Goal: Entertainment & Leisure: Consume media (video, audio)

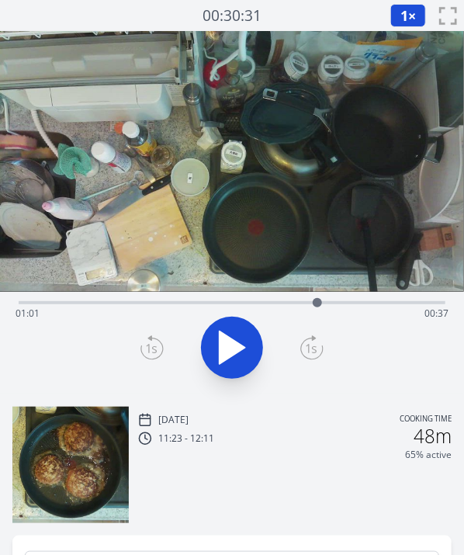
drag, startPoint x: 27, startPoint y: 302, endPoint x: 318, endPoint y: 308, distance: 291.3
click at [318, 308] on div at bounding box center [317, 302] width 23 height 23
drag, startPoint x: 318, startPoint y: 301, endPoint x: 290, endPoint y: 304, distance: 28.1
click at [290, 304] on div at bounding box center [290, 302] width 9 height 9
click at [295, 304] on div "Time elapsed: 01:37 Time remaining: 00:00" at bounding box center [232, 313] width 433 height 25
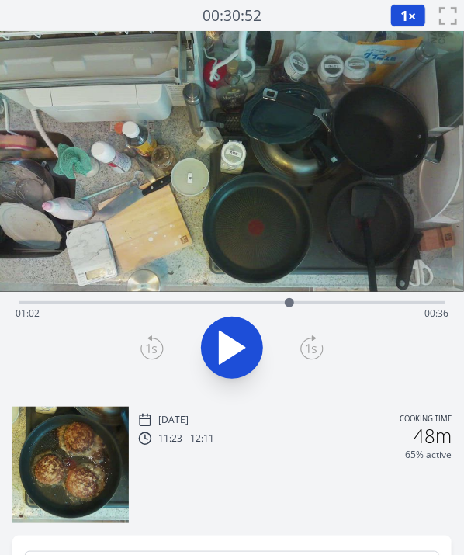
drag, startPoint x: 295, startPoint y: 304, endPoint x: 290, endPoint y: 312, distance: 10.1
click at [290, 312] on div at bounding box center [289, 302] width 23 height 23
click at [233, 332] on icon at bounding box center [231, 347] width 43 height 43
click at [299, 299] on div at bounding box center [301, 302] width 9 height 9
drag, startPoint x: 303, startPoint y: 301, endPoint x: 264, endPoint y: 301, distance: 38.8
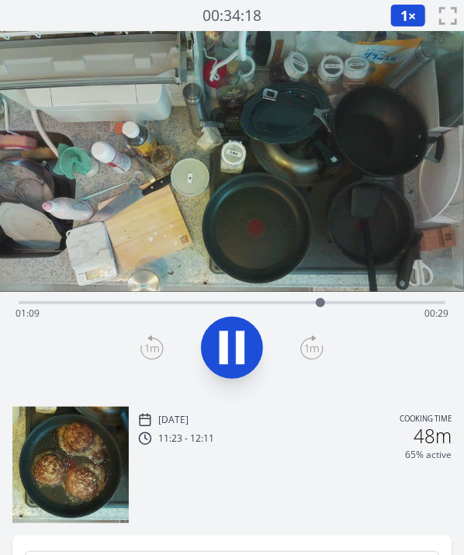
click at [264, 301] on div "Time elapsed: 01:09 Time remaining: 00:29" at bounding box center [232, 313] width 433 height 25
drag, startPoint x: 264, startPoint y: 301, endPoint x: 325, endPoint y: 300, distance: 61.4
click at [325, 300] on div at bounding box center [325, 302] width 9 height 9
drag, startPoint x: 373, startPoint y: 302, endPoint x: 303, endPoint y: 309, distance: 70.2
click at [303, 309] on div at bounding box center [302, 302] width 23 height 23
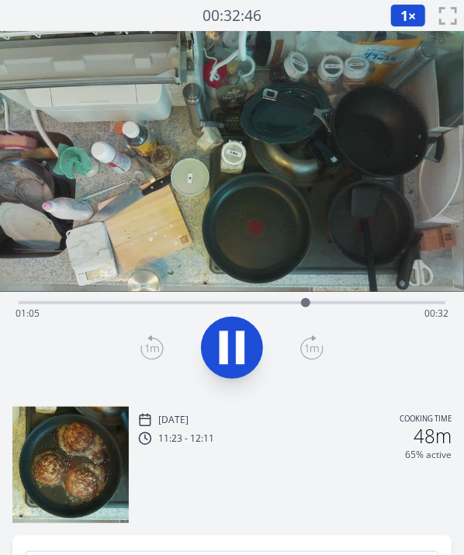
click at [213, 343] on icon at bounding box center [231, 347] width 43 height 43
click at [280, 403] on div "[DATE] Cooking time 11:23 - 12:11 48m 65% active" at bounding box center [232, 459] width 464 height 129
drag, startPoint x: 297, startPoint y: 304, endPoint x: 225, endPoint y: 306, distance: 72.2
click at [225, 306] on div at bounding box center [225, 302] width 23 height 23
drag, startPoint x: 225, startPoint y: 296, endPoint x: 239, endPoint y: 295, distance: 14.0
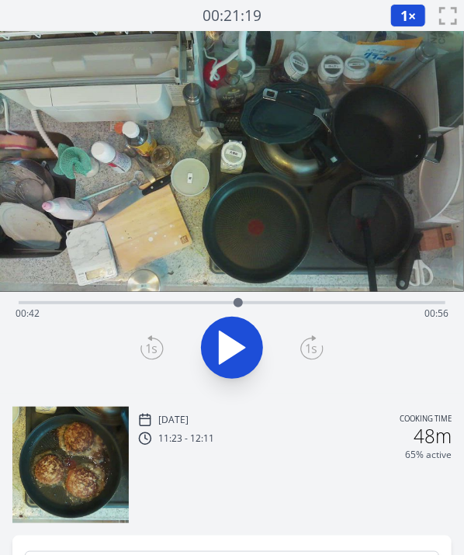
click at [239, 295] on div at bounding box center [238, 302] width 23 height 23
click at [225, 334] on icon at bounding box center [224, 348] width 9 height 33
drag, startPoint x: 245, startPoint y: 301, endPoint x: 237, endPoint y: 304, distance: 9.4
click at [237, 304] on div at bounding box center [236, 302] width 9 height 9
drag, startPoint x: 237, startPoint y: 304, endPoint x: 295, endPoint y: 297, distance: 58.8
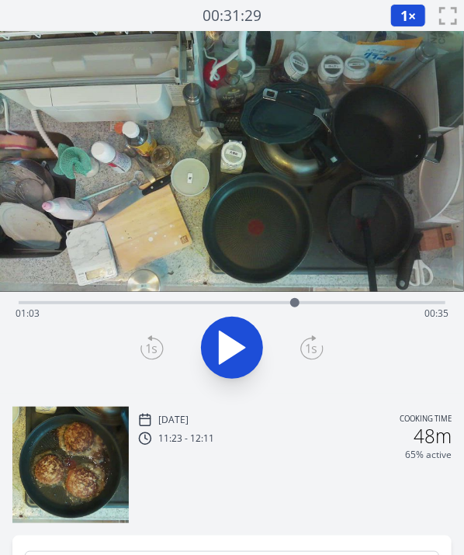
click at [295, 297] on div at bounding box center [294, 302] width 23 height 23
drag, startPoint x: 291, startPoint y: 306, endPoint x: 340, endPoint y: 296, distance: 50.0
click at [340, 296] on div at bounding box center [339, 302] width 23 height 23
click at [347, 299] on div at bounding box center [346, 302] width 23 height 23
drag, startPoint x: 347, startPoint y: 299, endPoint x: 395, endPoint y: 300, distance: 47.4
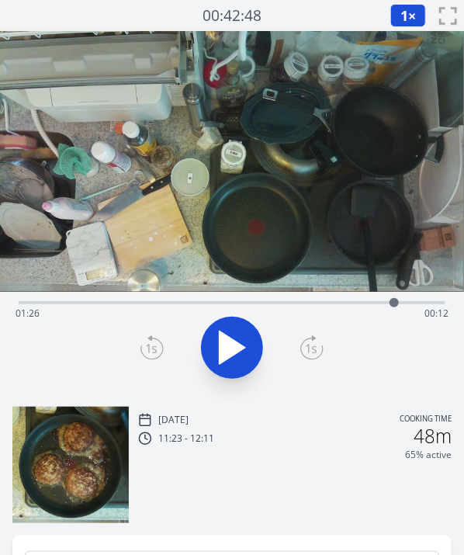
click at [395, 300] on div at bounding box center [394, 302] width 9 height 9
drag, startPoint x: 395, startPoint y: 300, endPoint x: 211, endPoint y: 308, distance: 183.5
click at [211, 308] on div at bounding box center [213, 302] width 23 height 23
drag, startPoint x: 214, startPoint y: 304, endPoint x: 276, endPoint y: 308, distance: 63.0
click at [276, 308] on div at bounding box center [286, 302] width 23 height 23
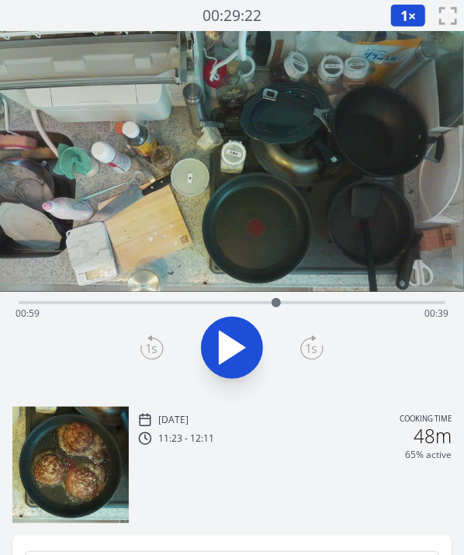
click at [226, 345] on icon at bounding box center [233, 348] width 26 height 33
drag, startPoint x: 322, startPoint y: 307, endPoint x: 296, endPoint y: 311, distance: 26.7
click at [296, 311] on div at bounding box center [298, 302] width 23 height 23
drag, startPoint x: 349, startPoint y: 307, endPoint x: 319, endPoint y: 300, distance: 31.1
click at [319, 300] on div at bounding box center [319, 302] width 9 height 9
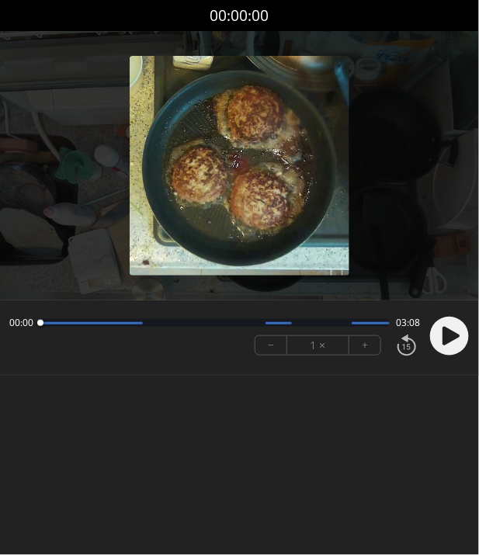
click at [454, 330] on circle at bounding box center [449, 336] width 39 height 39
click at [375, 343] on button "+" at bounding box center [364, 345] width 31 height 19
click at [443, 339] on icon at bounding box center [451, 336] width 17 height 19
click at [361, 347] on button "+" at bounding box center [364, 345] width 31 height 19
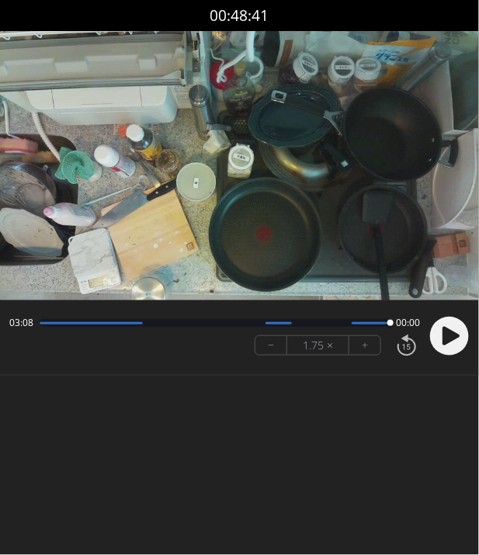
click at [308, 283] on video at bounding box center [239, 165] width 479 height 269
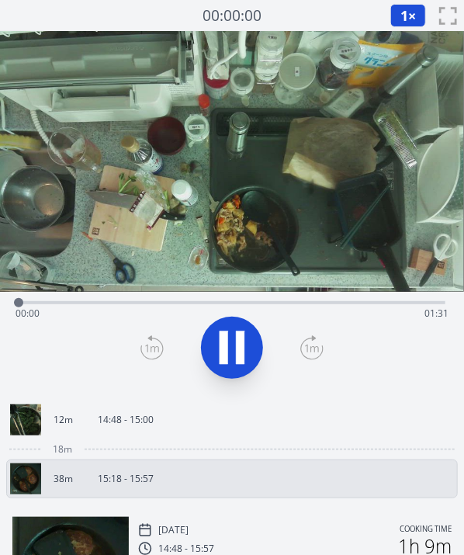
click at [241, 333] on icon at bounding box center [240, 348] width 9 height 33
click at [241, 333] on icon at bounding box center [231, 347] width 43 height 43
click at [408, 13] on button "1 ×" at bounding box center [409, 15] width 36 height 23
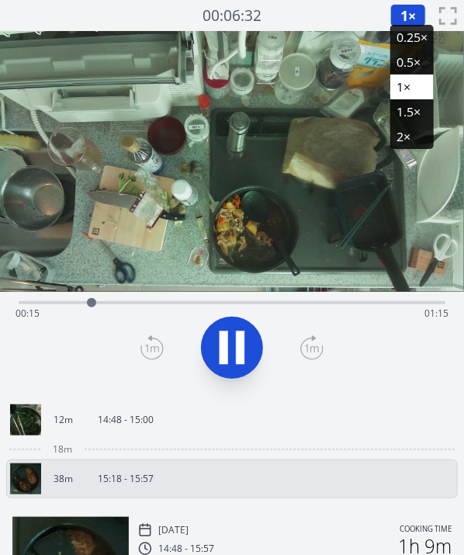
click at [401, 111] on li "1.5×" at bounding box center [412, 111] width 43 height 25
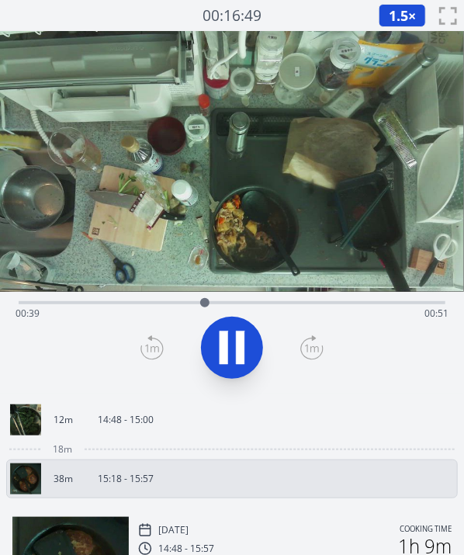
click at [397, 2] on div "1.5 × 0.25× 0.5× 1× 1.5× 2× fullscreen" at bounding box center [421, 15] width 85 height 31
click at [397, 10] on span "1.5" at bounding box center [398, 15] width 19 height 19
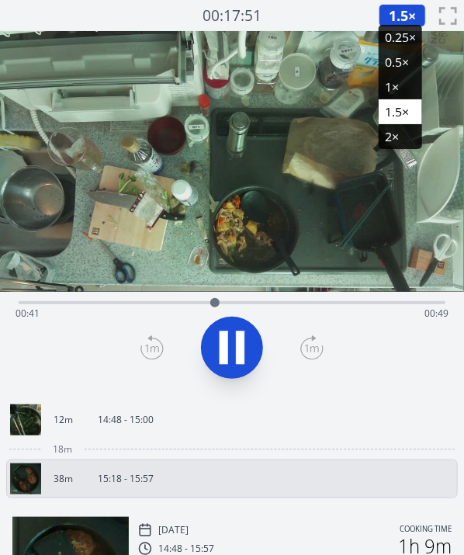
click at [388, 46] on li "0.25×" at bounding box center [400, 37] width 43 height 25
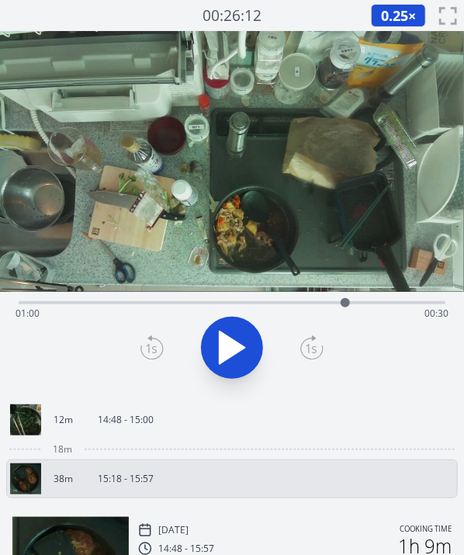
drag, startPoint x: 215, startPoint y: 301, endPoint x: 346, endPoint y: 308, distance: 130.7
click at [346, 308] on div at bounding box center [345, 302] width 23 height 23
drag, startPoint x: 346, startPoint y: 299, endPoint x: 248, endPoint y: 303, distance: 97.9
click at [248, 303] on div at bounding box center [247, 302] width 9 height 9
click at [233, 347] on icon at bounding box center [231, 347] width 43 height 43
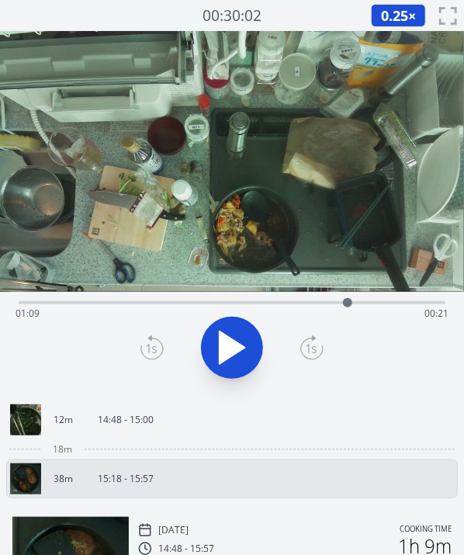
drag, startPoint x: 247, startPoint y: 299, endPoint x: 348, endPoint y: 297, distance: 101.0
click at [348, 297] on div at bounding box center [347, 302] width 23 height 23
drag, startPoint x: 341, startPoint y: 307, endPoint x: 276, endPoint y: 303, distance: 65.3
click at [276, 303] on div at bounding box center [267, 302] width 23 height 23
drag, startPoint x: 273, startPoint y: 301, endPoint x: 251, endPoint y: 304, distance: 22.1
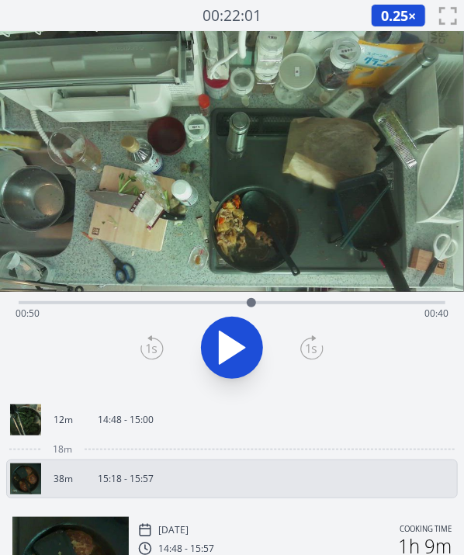
click at [251, 304] on div at bounding box center [251, 302] width 9 height 9
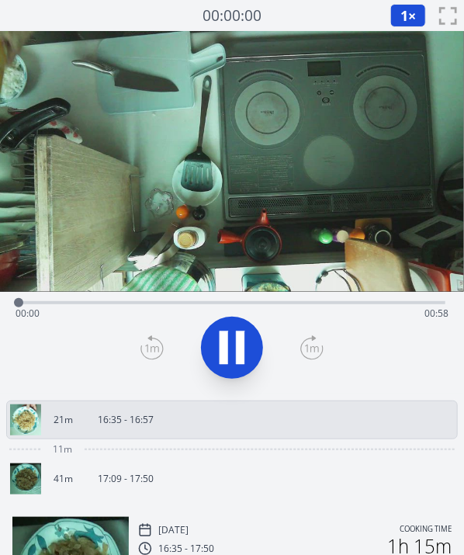
click at [217, 332] on icon at bounding box center [231, 347] width 43 height 43
click at [412, 17] on button "1 ×" at bounding box center [409, 15] width 36 height 23
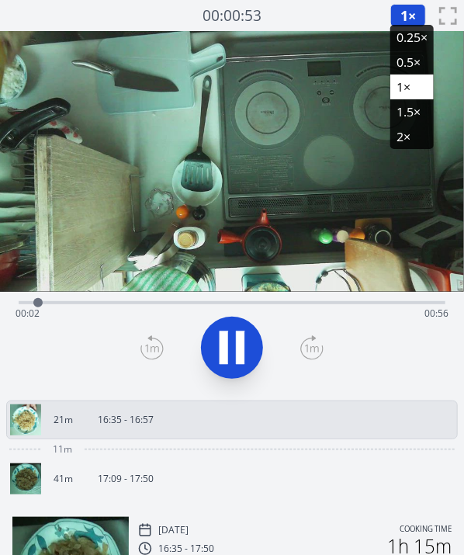
click at [403, 103] on li "1.5×" at bounding box center [412, 111] width 43 height 25
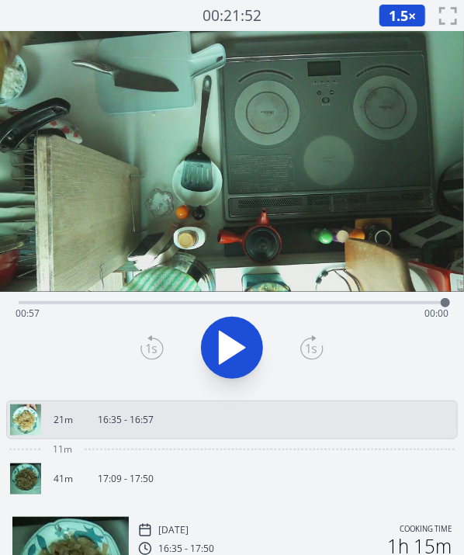
drag, startPoint x: 463, startPoint y: 304, endPoint x: 457, endPoint y: 360, distance: 55.4
click at [457, 360] on div "Time elapsed: 00:57 Time remaining: 00:00" at bounding box center [232, 343] width 464 height 103
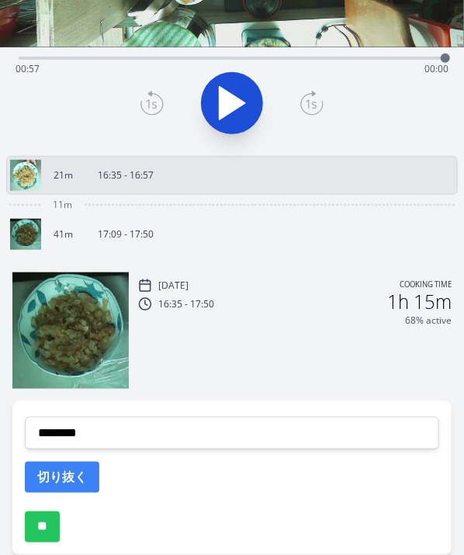
scroll to position [242, 0]
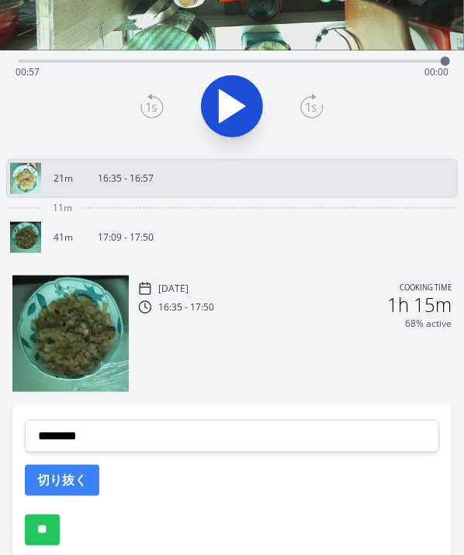
click at [116, 239] on p "17:09 - 17:50" at bounding box center [126, 237] width 56 height 12
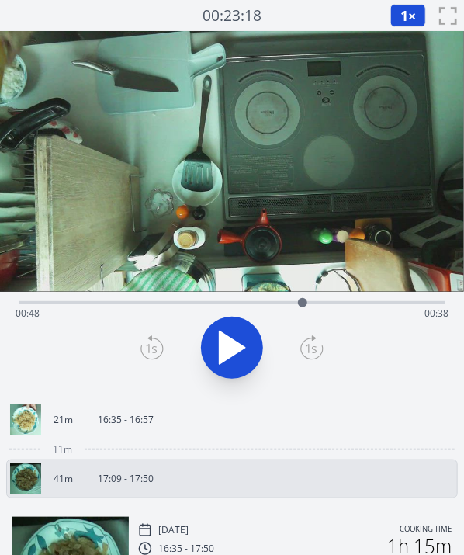
drag, startPoint x: 259, startPoint y: 304, endPoint x: 303, endPoint y: 305, distance: 44.3
click at [303, 305] on div at bounding box center [302, 302] width 9 height 9
click at [234, 347] on icon at bounding box center [231, 347] width 43 height 43
click at [234, 347] on icon at bounding box center [233, 348] width 26 height 33
drag, startPoint x: 315, startPoint y: 302, endPoint x: 391, endPoint y: 307, distance: 76.2
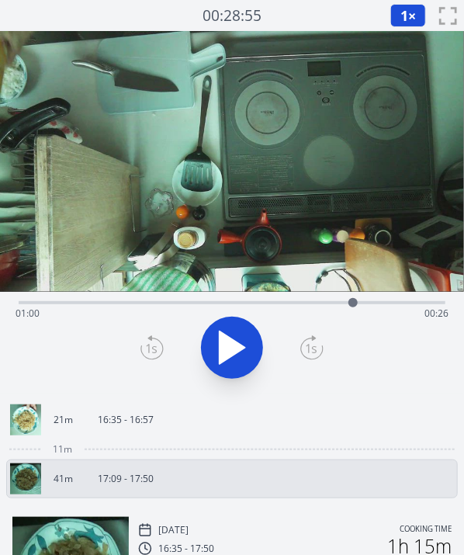
click at [358, 307] on div at bounding box center [353, 302] width 9 height 9
click at [240, 355] on icon at bounding box center [240, 348] width 9 height 33
drag, startPoint x: 392, startPoint y: 304, endPoint x: 0, endPoint y: 309, distance: 392.2
click at [0, 310] on html "Discard Recording? You will not be able to recover this once discarded. Cancel …" at bounding box center [232, 418] width 464 height 836
click at [160, 426] on link "21m 16:35 - 16:57" at bounding box center [226, 420] width 432 height 31
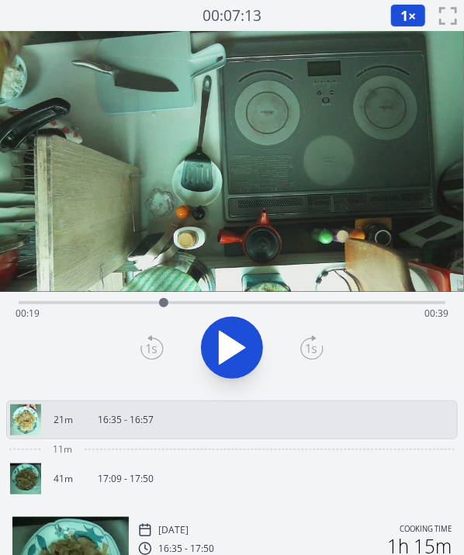
drag, startPoint x: 26, startPoint y: 301, endPoint x: 165, endPoint y: 309, distance: 139.3
click at [165, 309] on div at bounding box center [163, 302] width 23 height 23
drag, startPoint x: 204, startPoint y: 301, endPoint x: 423, endPoint y: 321, distance: 219.9
click at [423, 304] on div "Time elapsed: 00:51 Time remaining: 00:07" at bounding box center [232, 302] width 427 height 3
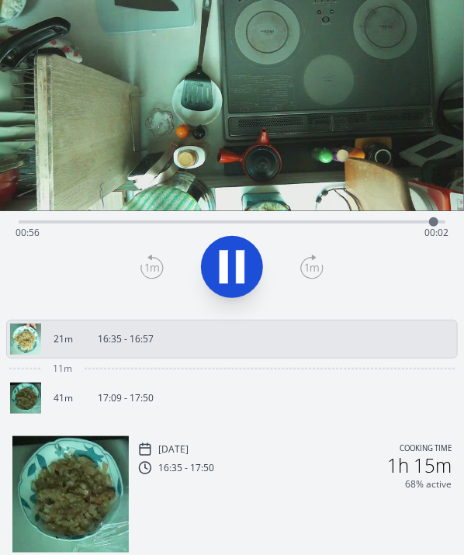
scroll to position [112, 0]
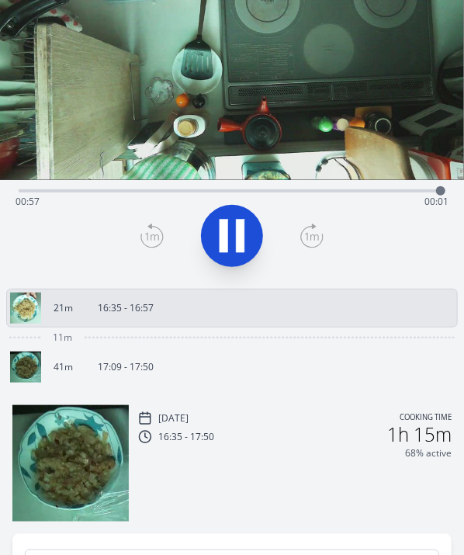
click at [283, 363] on link "41m 17:09 - 17:50" at bounding box center [226, 367] width 432 height 31
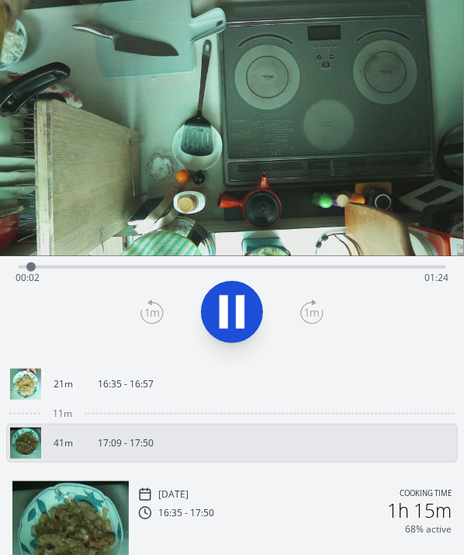
scroll to position [18, 0]
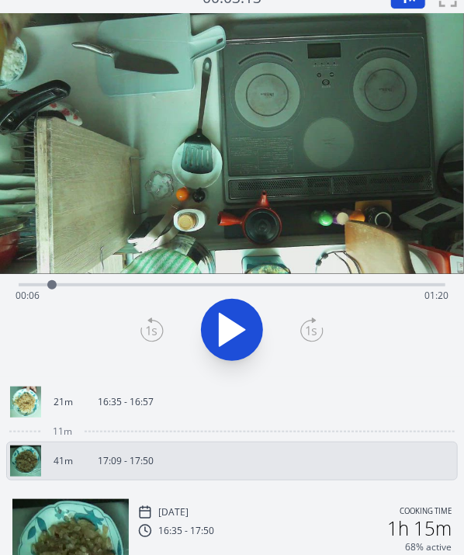
drag, startPoint x: 41, startPoint y: 283, endPoint x: 52, endPoint y: 285, distance: 11.0
click at [52, 285] on div at bounding box center [51, 284] width 9 height 9
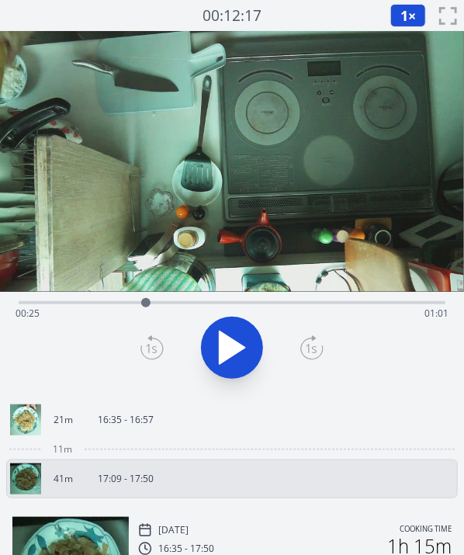
drag, startPoint x: 144, startPoint y: 301, endPoint x: 146, endPoint y: 292, distance: 8.7
click at [146, 292] on div at bounding box center [145, 302] width 23 height 23
drag, startPoint x: 182, startPoint y: 304, endPoint x: 231, endPoint y: 312, distance: 48.9
click at [231, 312] on div at bounding box center [229, 302] width 23 height 23
drag, startPoint x: 231, startPoint y: 312, endPoint x: 274, endPoint y: 304, distance: 44.3
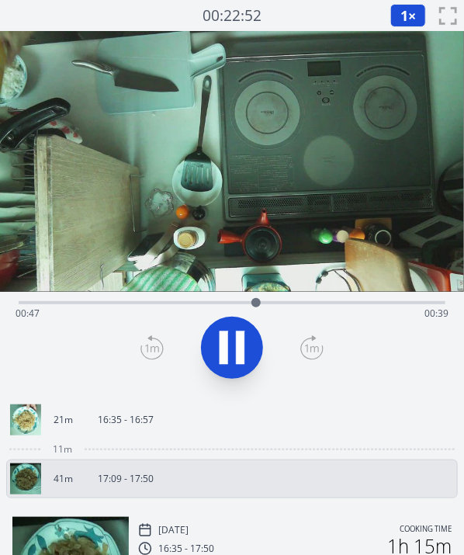
click at [274, 304] on div "Time elapsed: 00:47 Time remaining: 00:39" at bounding box center [232, 313] width 433 height 25
click at [182, 303] on div "Time elapsed: 00:52 Time remaining: 00:34" at bounding box center [232, 313] width 433 height 25
drag, startPoint x: 182, startPoint y: 303, endPoint x: 366, endPoint y: 308, distance: 184.1
click at [366, 308] on div at bounding box center [365, 302] width 9 height 9
click at [88, 433] on link "21m 16:35 - 16:57" at bounding box center [226, 420] width 432 height 31
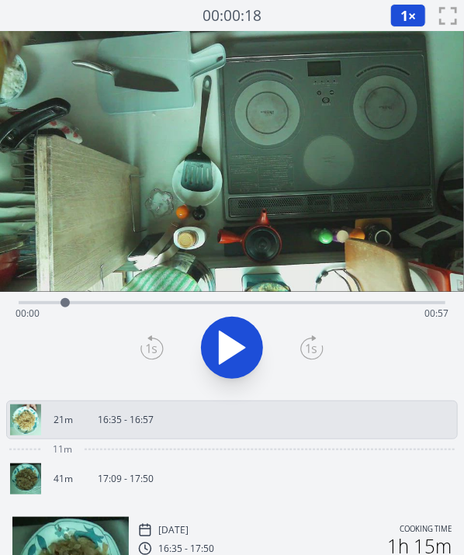
drag, startPoint x: 27, startPoint y: 311, endPoint x: 101, endPoint y: 303, distance: 74.2
click at [77, 303] on div at bounding box center [65, 302] width 23 height 23
click at [104, 308] on div "Time elapsed: 00:15 Time remaining: 00:43" at bounding box center [232, 313] width 433 height 25
drag, startPoint x: 113, startPoint y: 300, endPoint x: 465, endPoint y: 307, distance: 352.6
click at [464, 307] on html "Discard Recording? You will not be able to recover this once discarded. Cancel …" at bounding box center [232, 418] width 464 height 836
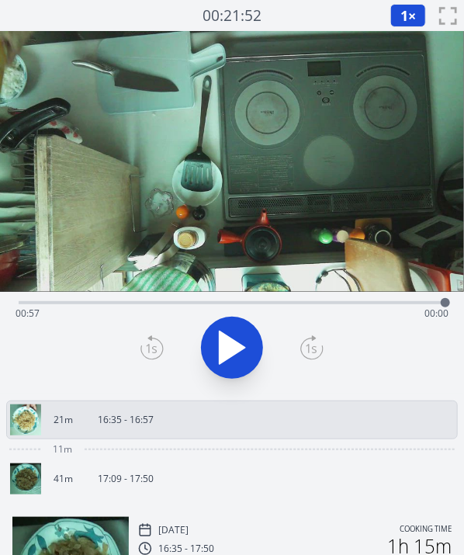
click at [144, 464] on link "41m 17:09 - 17:50" at bounding box center [226, 479] width 432 height 31
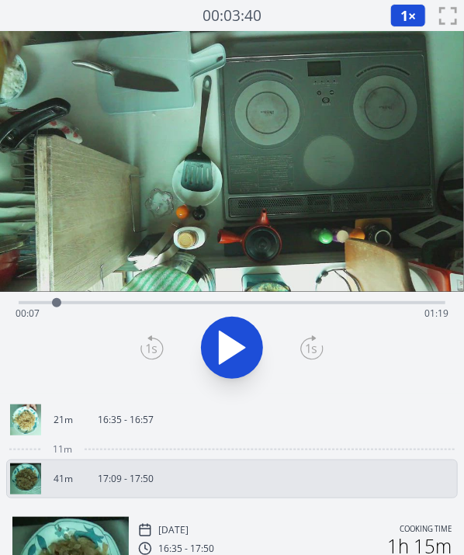
drag, startPoint x: 23, startPoint y: 306, endPoint x: 57, endPoint y: 306, distance: 33.4
click at [57, 306] on div at bounding box center [56, 302] width 9 height 9
drag, startPoint x: 295, startPoint y: 304, endPoint x: 246, endPoint y: 304, distance: 48.9
click at [246, 304] on div "Time elapsed: 01:25 Time remaining: 00:00" at bounding box center [232, 313] width 433 height 25
drag, startPoint x: 245, startPoint y: 301, endPoint x: 66, endPoint y: 298, distance: 178.6
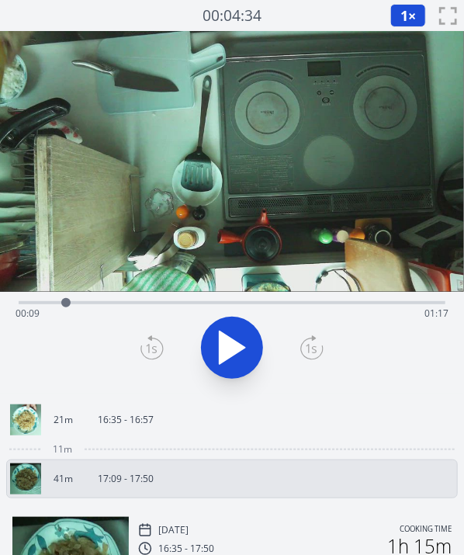
click at [66, 298] on div at bounding box center [65, 302] width 9 height 9
drag, startPoint x: 62, startPoint y: 304, endPoint x: 147, endPoint y: 304, distance: 84.7
click at [147, 304] on div at bounding box center [146, 302] width 9 height 9
click at [116, 415] on p "16:35 - 16:57" at bounding box center [126, 420] width 56 height 12
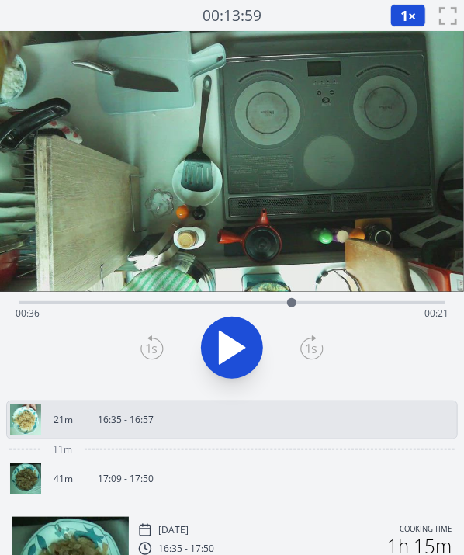
drag, startPoint x: 26, startPoint y: 292, endPoint x: 292, endPoint y: 293, distance: 266.4
click at [292, 293] on div at bounding box center [291, 302] width 23 height 23
click at [195, 472] on link "41m 17:09 - 17:50" at bounding box center [226, 479] width 432 height 31
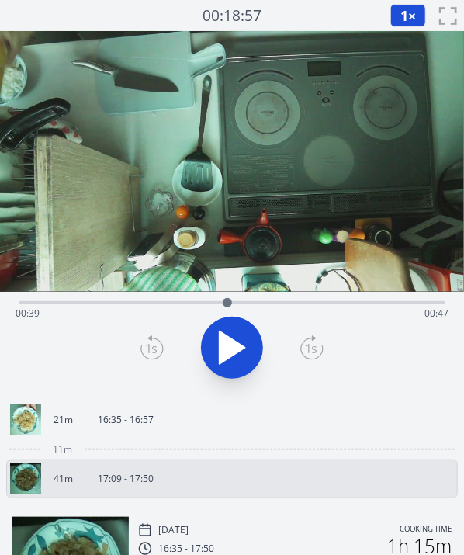
drag, startPoint x: 27, startPoint y: 305, endPoint x: 228, endPoint y: 301, distance: 200.4
click at [228, 301] on div at bounding box center [227, 302] width 9 height 9
click at [231, 339] on icon at bounding box center [231, 347] width 43 height 43
drag, startPoint x: 227, startPoint y: 301, endPoint x: 204, endPoint y: 308, distance: 23.4
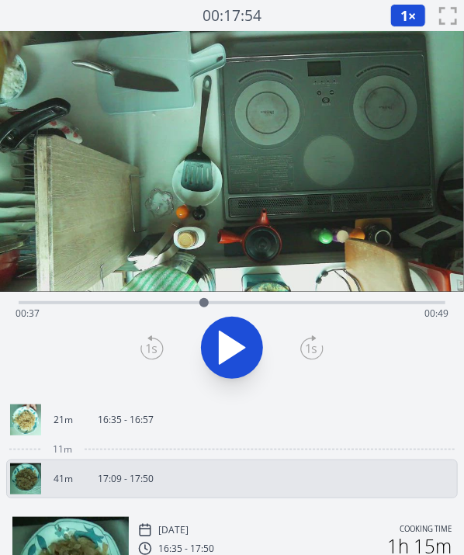
click at [204, 308] on div at bounding box center [204, 302] width 9 height 9
click at [206, 309] on div at bounding box center [205, 302] width 23 height 23
drag, startPoint x: 208, startPoint y: 297, endPoint x: 186, endPoint y: 303, distance: 23.2
click at [186, 303] on div at bounding box center [184, 302] width 23 height 23
drag, startPoint x: 186, startPoint y: 303, endPoint x: 206, endPoint y: 305, distance: 20.3
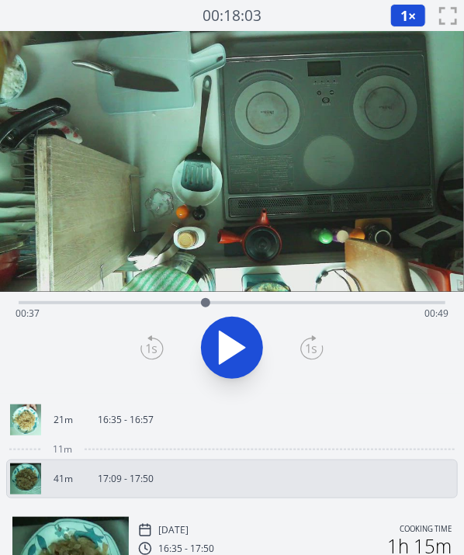
click at [206, 305] on div at bounding box center [205, 302] width 9 height 9
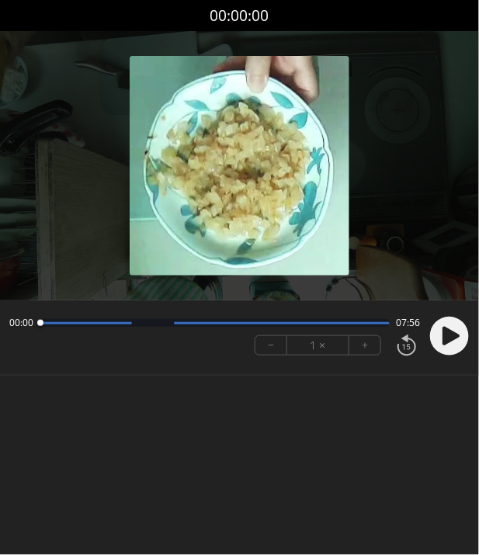
click at [445, 326] on circle at bounding box center [449, 336] width 39 height 39
click at [365, 346] on button "+" at bounding box center [364, 345] width 31 height 19
click at [360, 345] on button "+" at bounding box center [364, 345] width 31 height 19
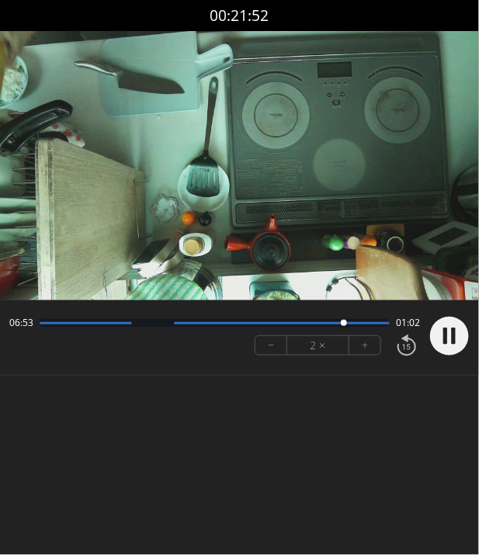
click at [369, 344] on button "+" at bounding box center [364, 345] width 31 height 19
click at [450, 330] on circle at bounding box center [449, 336] width 39 height 39
